Goal: Check status: Check status

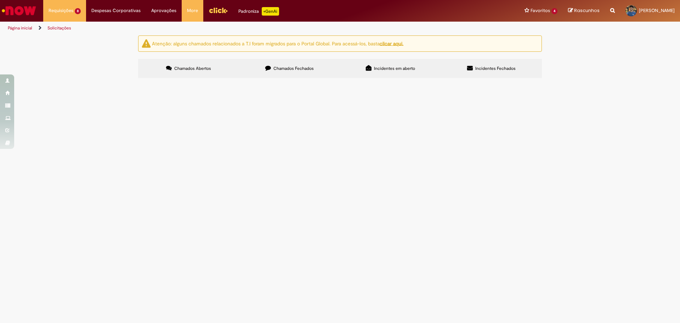
scroll to position [23, 0]
click at [0, 0] on td "R13536127" at bounding box center [0, 0] width 0 height 0
click at [0, 0] on span "R13536127" at bounding box center [0, 0] width 0 height 0
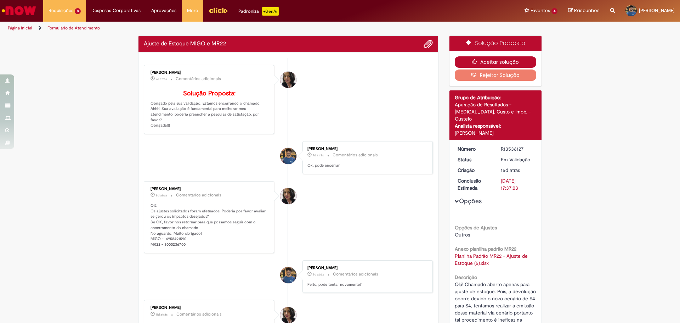
click at [495, 59] on button "Aceitar solução" at bounding box center [496, 61] width 82 height 11
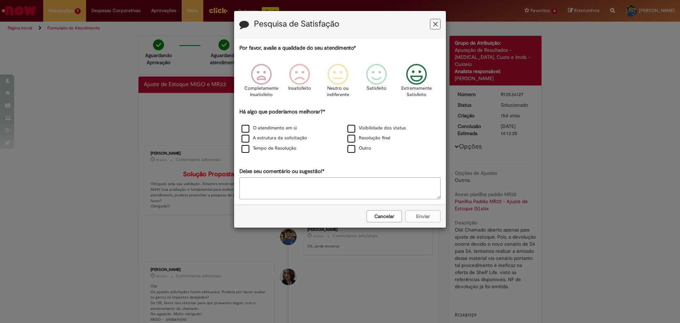
click at [411, 82] on icon "Feedback" at bounding box center [416, 74] width 27 height 21
click at [353, 138] on label "Resolução final" at bounding box center [368, 138] width 43 height 7
click at [424, 217] on button "Enviar" at bounding box center [422, 216] width 35 height 12
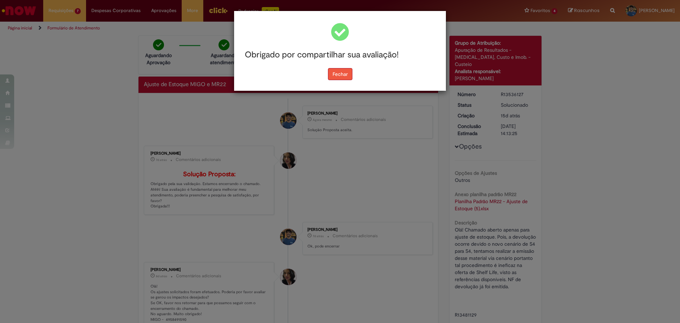
click at [335, 68] on button "Fechar" at bounding box center [340, 74] width 24 height 12
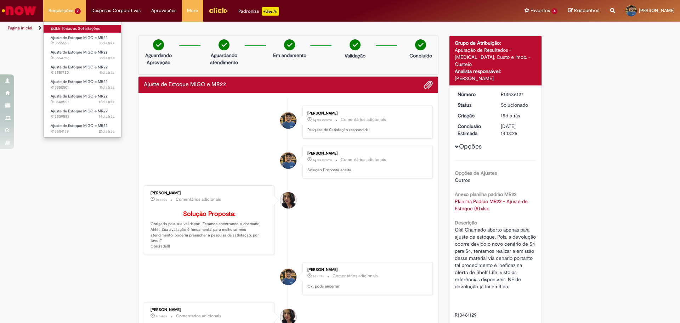
click at [79, 29] on link "Exibir Todas as Solicitações" at bounding box center [83, 29] width 78 height 8
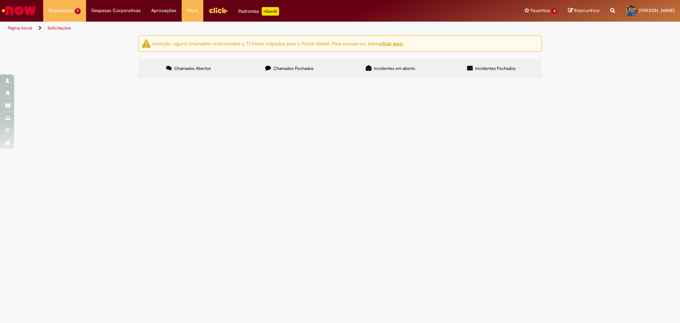
click at [0, 0] on span "R13555555" at bounding box center [0, 0] width 0 height 0
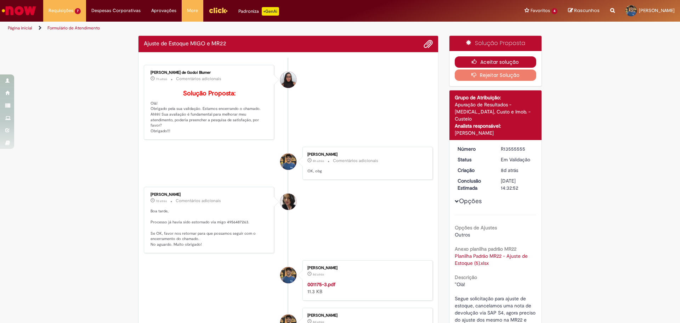
click at [477, 60] on icon "button" at bounding box center [476, 61] width 8 height 5
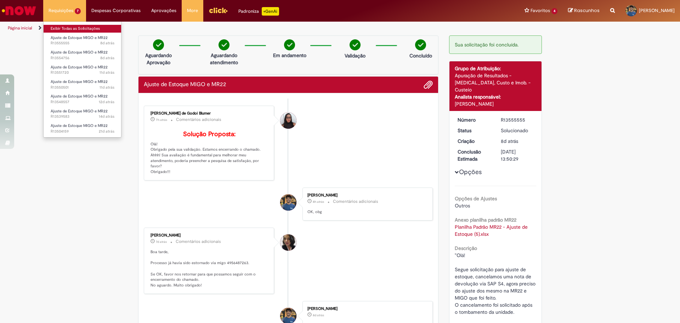
click at [72, 29] on link "Exibir Todas as Solicitações" at bounding box center [83, 29] width 78 height 8
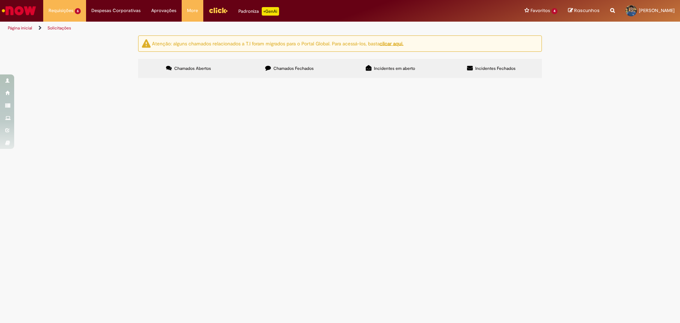
click at [0, 0] on span "R13551720" at bounding box center [0, 0] width 0 height 0
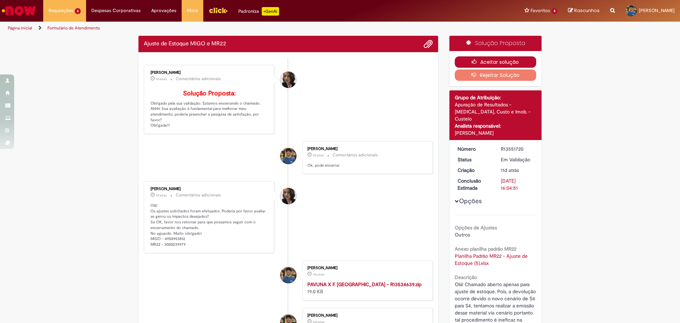
click at [485, 62] on button "Aceitar solução" at bounding box center [496, 61] width 82 height 11
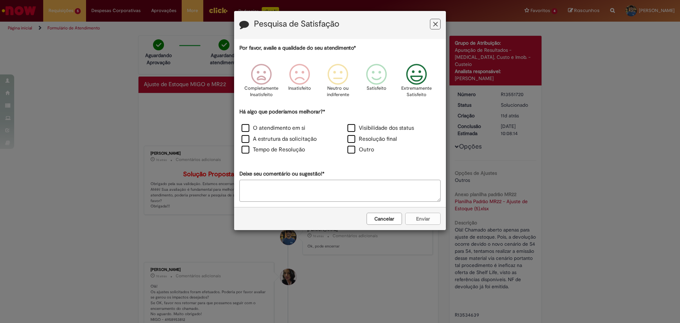
click at [417, 78] on icon "Feedback" at bounding box center [416, 74] width 27 height 21
click at [348, 138] on label "Resolução final" at bounding box center [372, 139] width 50 height 8
click at [428, 220] on button "Enviar" at bounding box center [422, 218] width 35 height 12
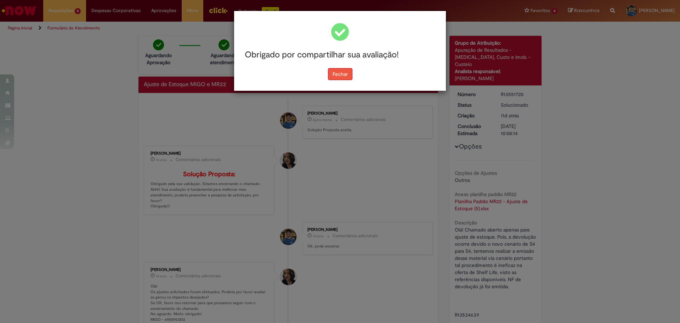
click at [338, 76] on button "Fechar" at bounding box center [340, 74] width 24 height 12
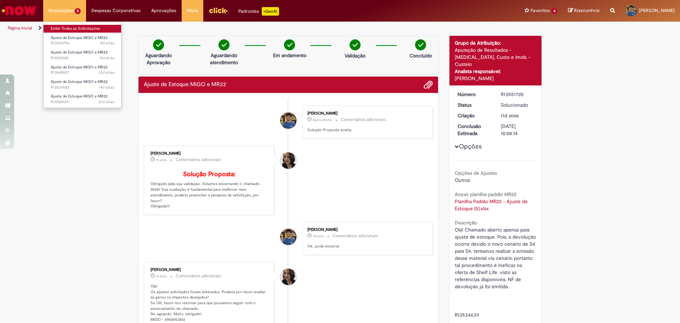
click at [68, 25] on link "Exibir Todas as Solicitações" at bounding box center [83, 29] width 78 height 8
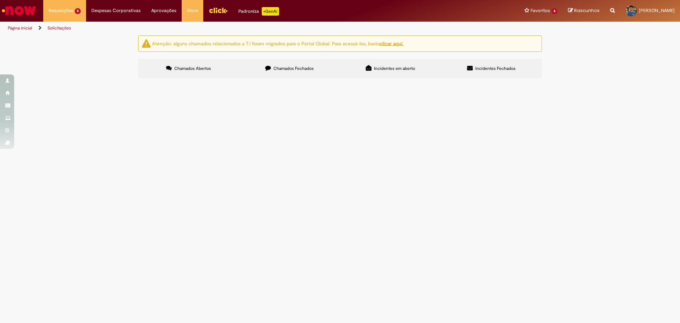
click at [0, 0] on span "R13550501" at bounding box center [0, 0] width 0 height 0
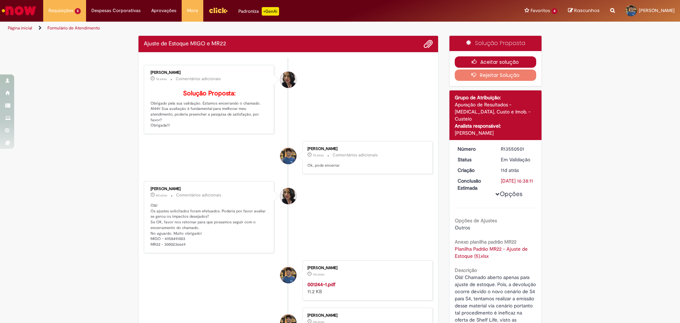
click at [491, 58] on button "Aceitar solução" at bounding box center [496, 61] width 82 height 11
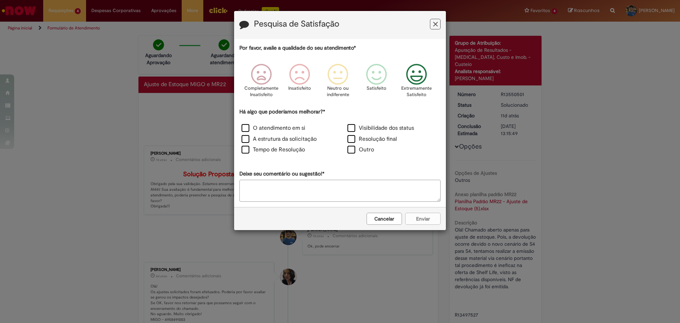
click at [415, 75] on icon "Feedback" at bounding box center [416, 74] width 27 height 21
click at [349, 141] on label "Resolução final" at bounding box center [372, 139] width 50 height 8
click at [433, 221] on button "Enviar" at bounding box center [422, 218] width 35 height 12
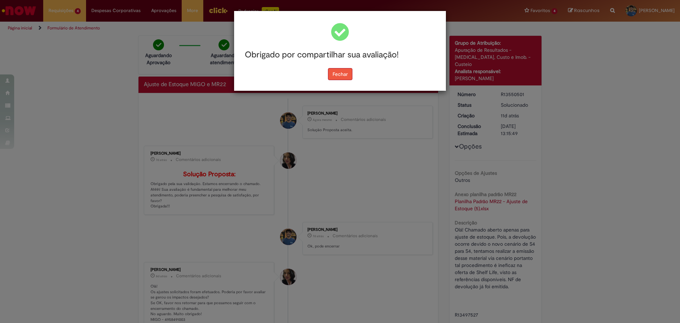
click at [337, 68] on button "Fechar" at bounding box center [340, 74] width 24 height 12
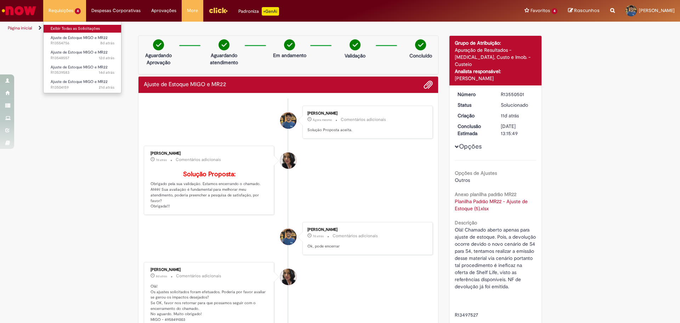
click at [77, 25] on link "Exibir Todas as Solicitações" at bounding box center [83, 29] width 78 height 8
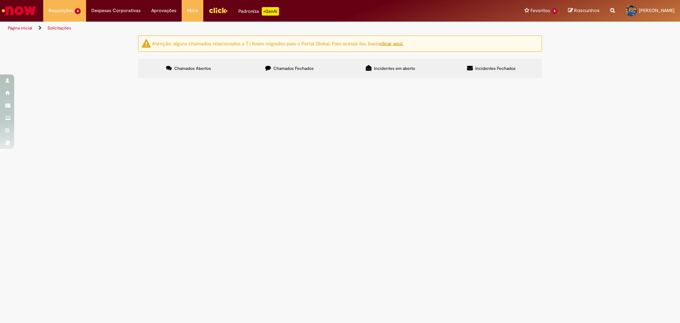
click at [0, 0] on span "R13548557" at bounding box center [0, 0] width 0 height 0
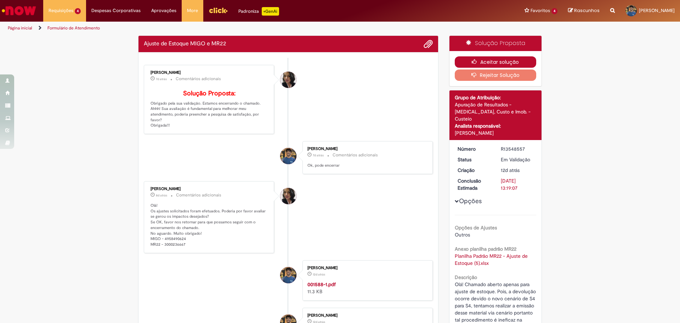
click at [491, 61] on button "Aceitar solução" at bounding box center [496, 61] width 82 height 11
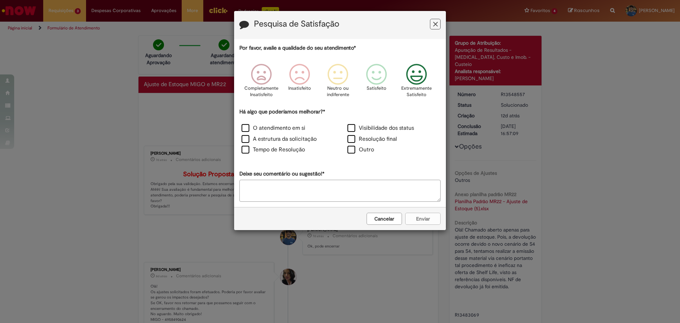
click at [423, 73] on icon "Feedback" at bounding box center [416, 74] width 27 height 21
click at [354, 139] on label "Resolução final" at bounding box center [372, 139] width 50 height 8
click at [432, 224] on button "Enviar" at bounding box center [422, 218] width 35 height 12
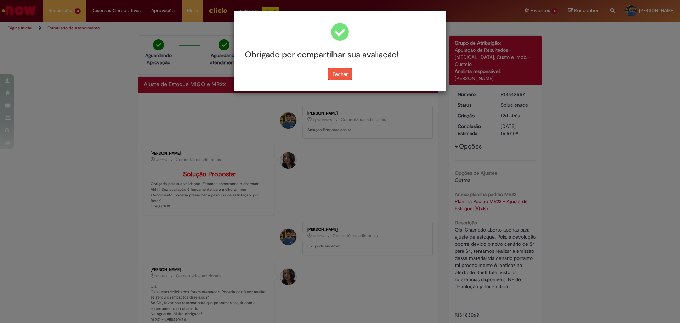
click at [343, 72] on button "Fechar" at bounding box center [340, 74] width 24 height 12
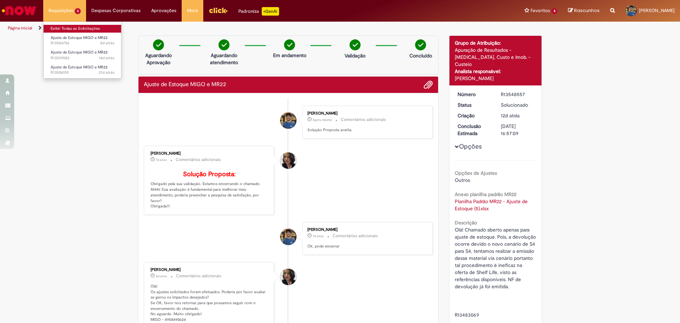
click at [68, 28] on link "Exibir Todas as Solicitações" at bounding box center [83, 29] width 78 height 8
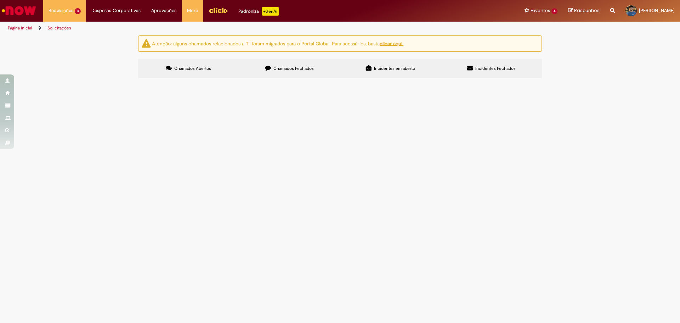
click at [0, 0] on span "R13539583" at bounding box center [0, 0] width 0 height 0
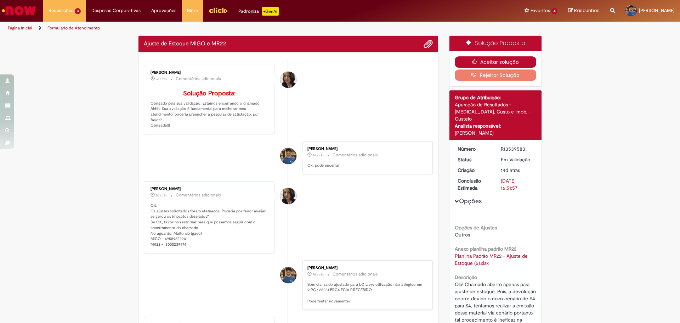
click at [477, 61] on icon "button" at bounding box center [476, 61] width 8 height 5
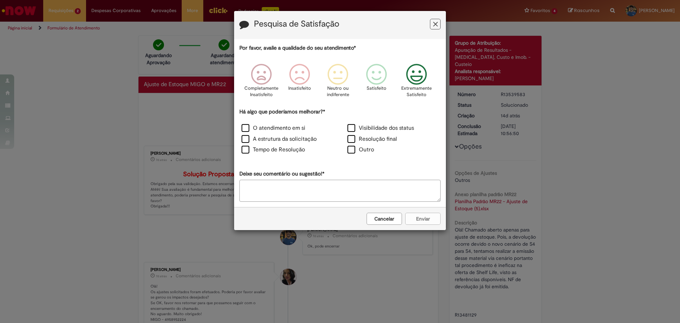
click at [413, 92] on p "Extremamente Satisfeito" at bounding box center [416, 91] width 30 height 13
click at [355, 140] on label "Resolução final" at bounding box center [372, 139] width 50 height 8
click at [420, 226] on div "Cancelar Enviar" at bounding box center [340, 218] width 212 height 23
click at [419, 222] on button "Enviar" at bounding box center [422, 218] width 35 height 12
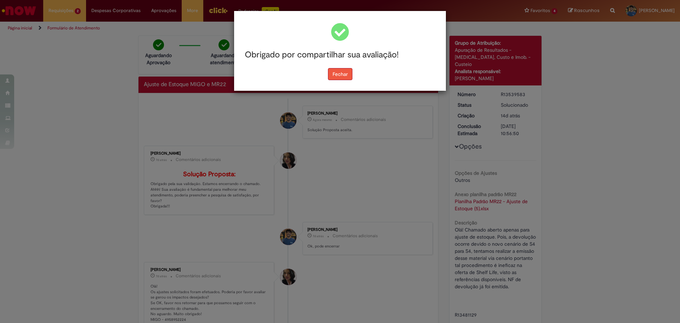
click at [345, 74] on button "Fechar" at bounding box center [340, 74] width 24 height 12
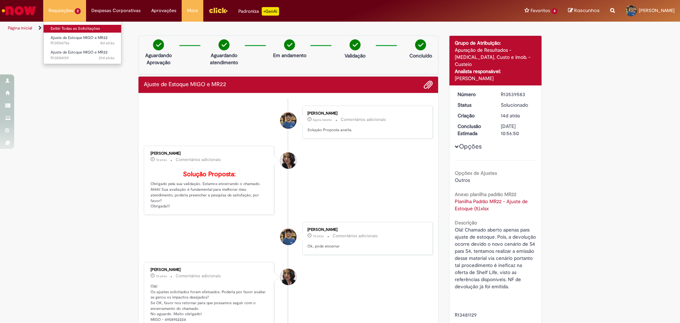
click at [73, 27] on link "Exibir Todas as Solicitações" at bounding box center [83, 29] width 78 height 8
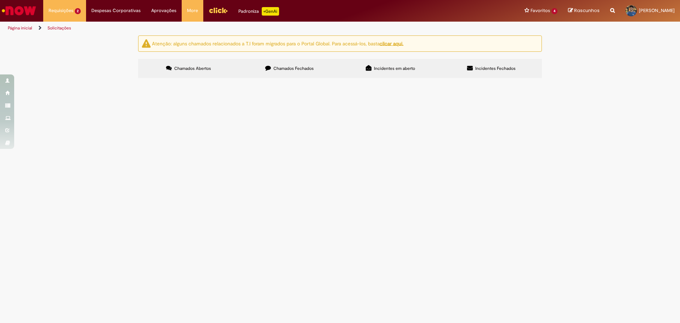
click at [0, 0] on span "R13504159" at bounding box center [0, 0] width 0 height 0
